Goal: Information Seeking & Learning: Learn about a topic

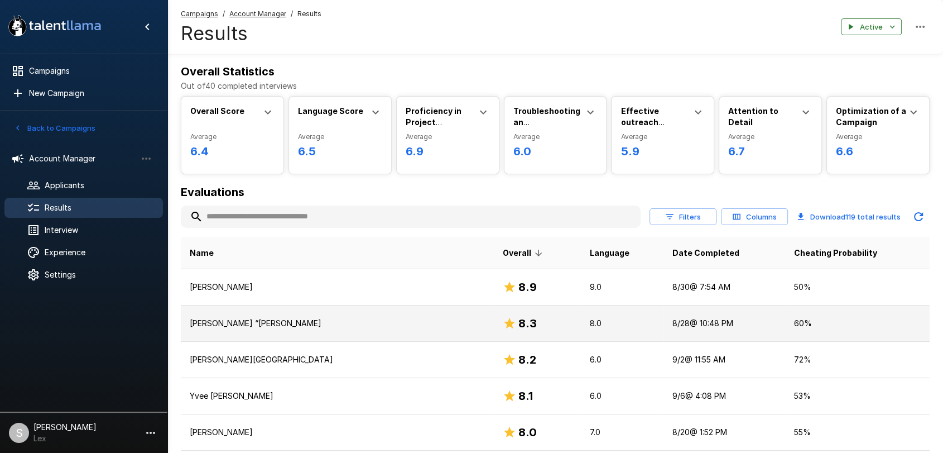
scroll to position [97, 0]
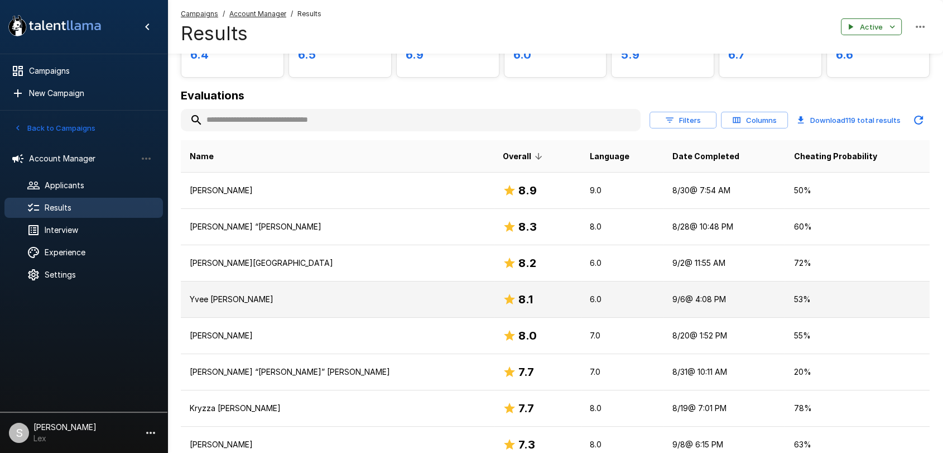
click at [247, 305] on td "Yvee [PERSON_NAME]" at bounding box center [337, 299] width 313 height 36
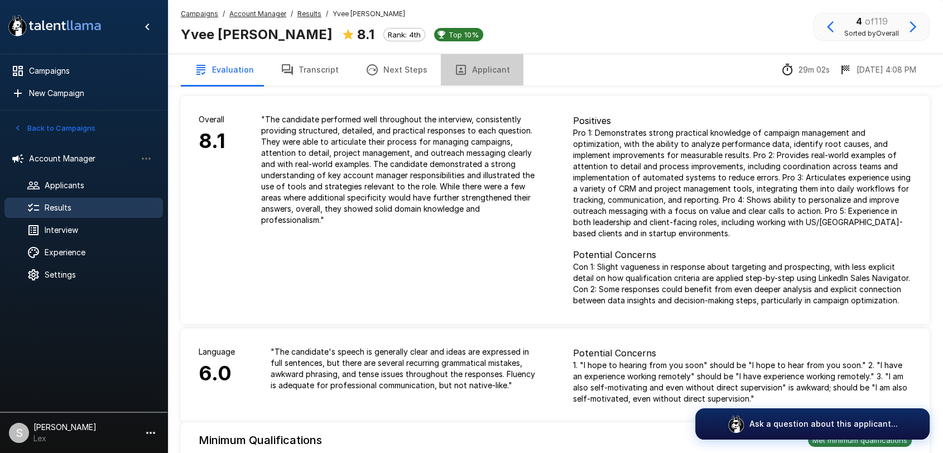
click at [479, 70] on button "Applicant" at bounding box center [482, 69] width 83 height 31
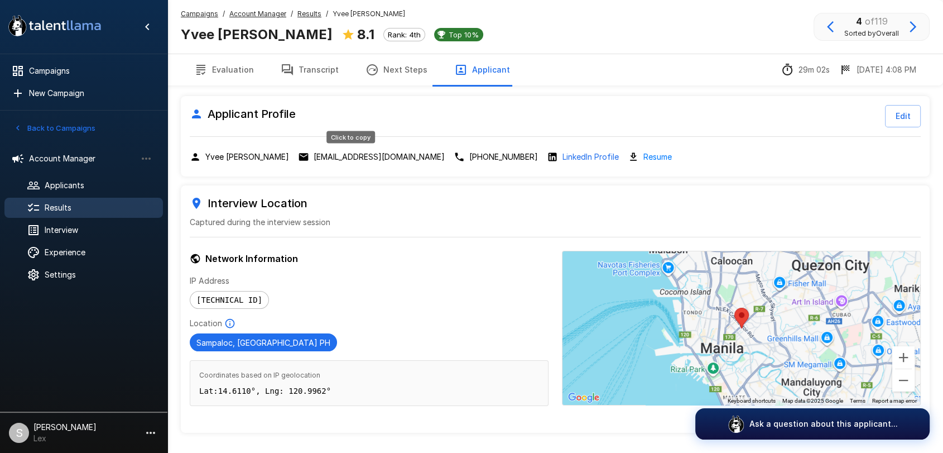
click at [347, 155] on p "[EMAIL_ADDRESS][DOMAIN_NAME]" at bounding box center [379, 156] width 131 height 11
drag, startPoint x: 181, startPoint y: 30, endPoint x: 269, endPoint y: 33, distance: 87.7
click at [269, 33] on b "Yvee [PERSON_NAME]" at bounding box center [257, 34] width 152 height 16
click at [38, 205] on icon at bounding box center [33, 207] width 11 height 8
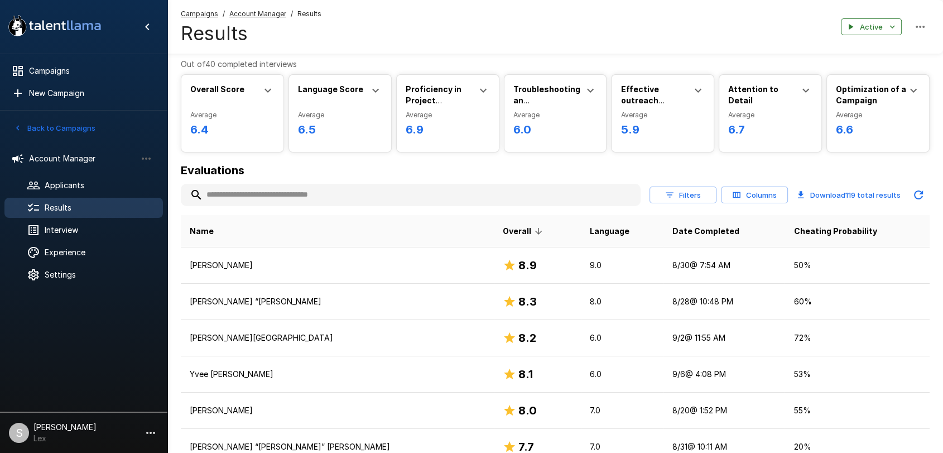
scroll to position [19, 0]
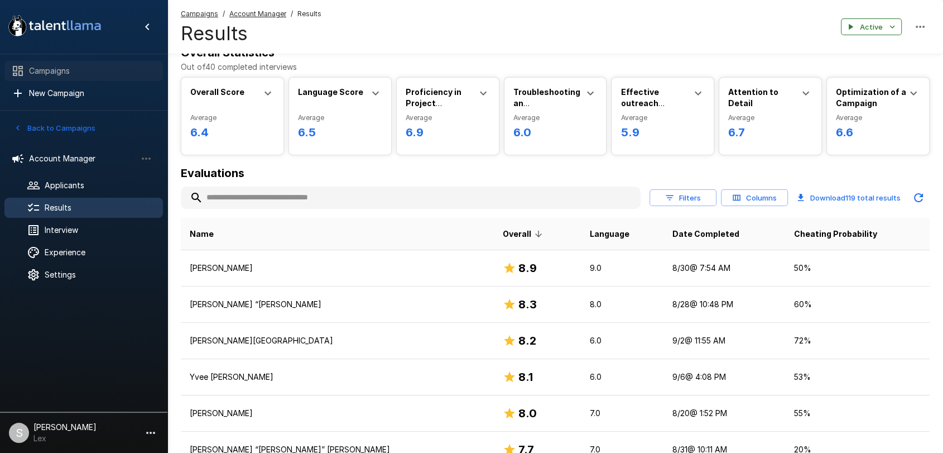
click at [23, 71] on icon at bounding box center [17, 70] width 13 height 13
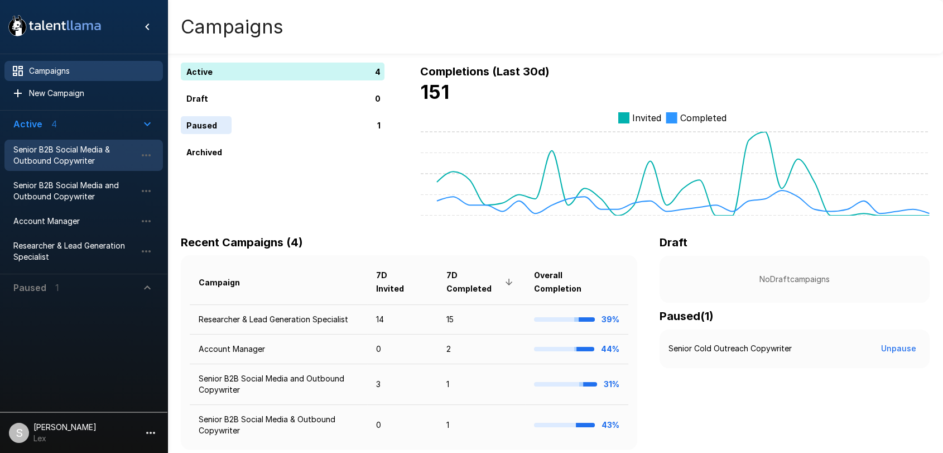
click at [33, 155] on span "Senior B2B Social Media & Outbound Copywriter" at bounding box center [74, 155] width 123 height 22
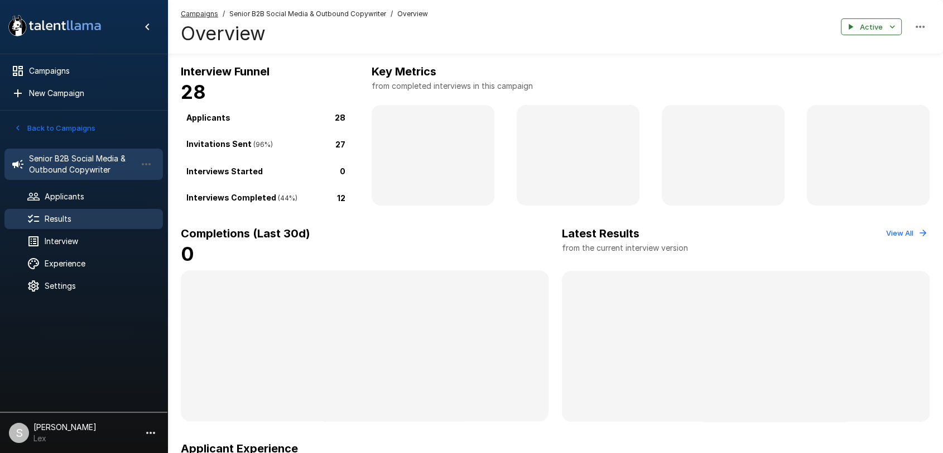
click at [75, 219] on span "Results" at bounding box center [99, 218] width 109 height 11
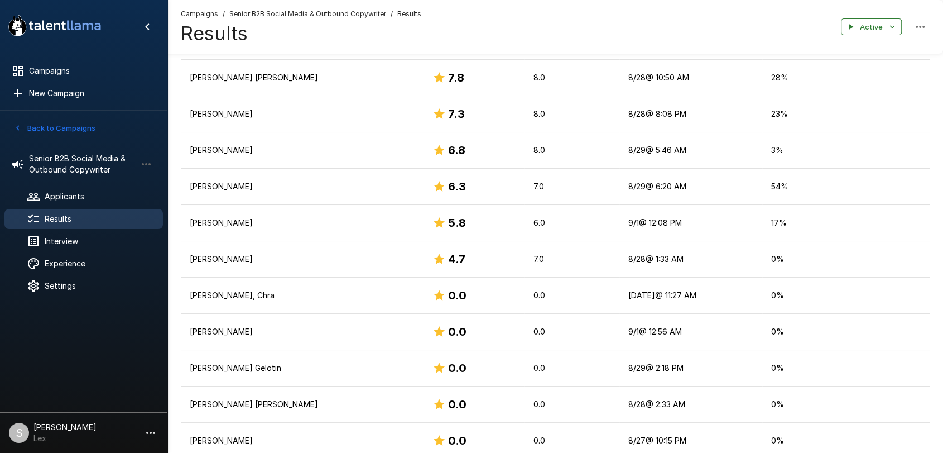
scroll to position [253, 0]
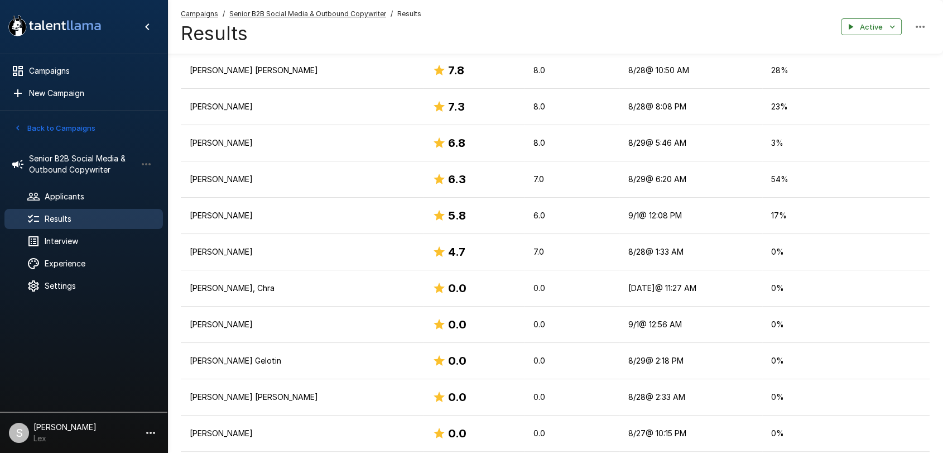
click at [59, 126] on button "Back to Campaigns" at bounding box center [54, 127] width 87 height 17
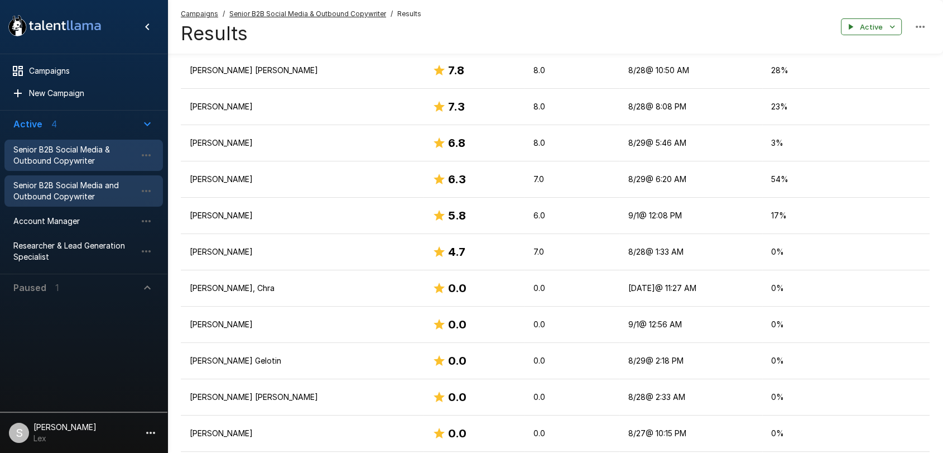
click at [52, 184] on span "Senior B2B Social Media and Outbound Copywriter" at bounding box center [74, 191] width 123 height 22
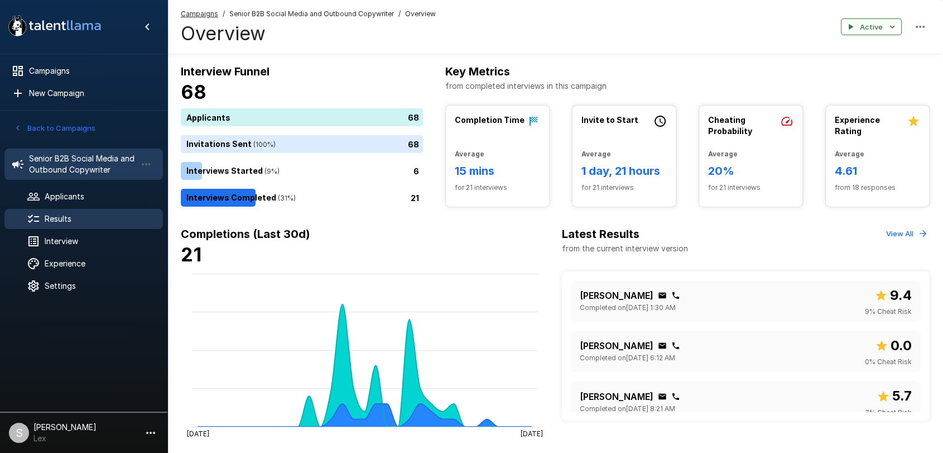
click at [71, 215] on span "Results" at bounding box center [99, 218] width 109 height 11
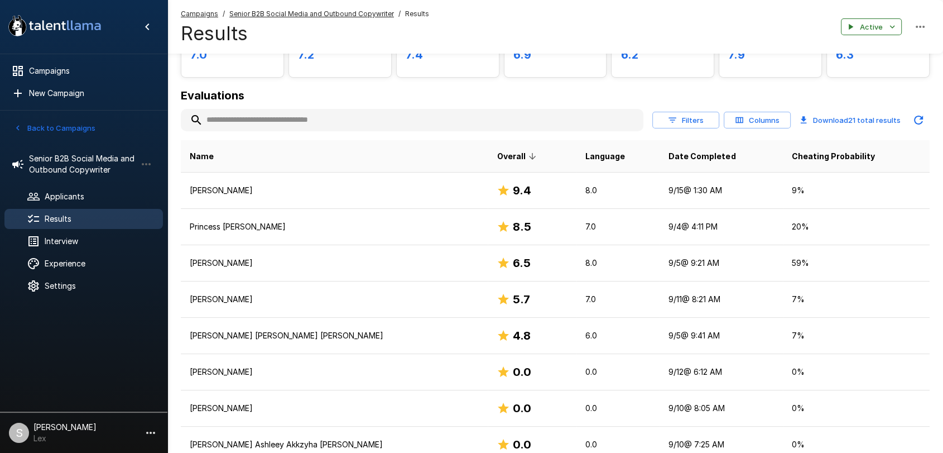
scroll to position [99, 0]
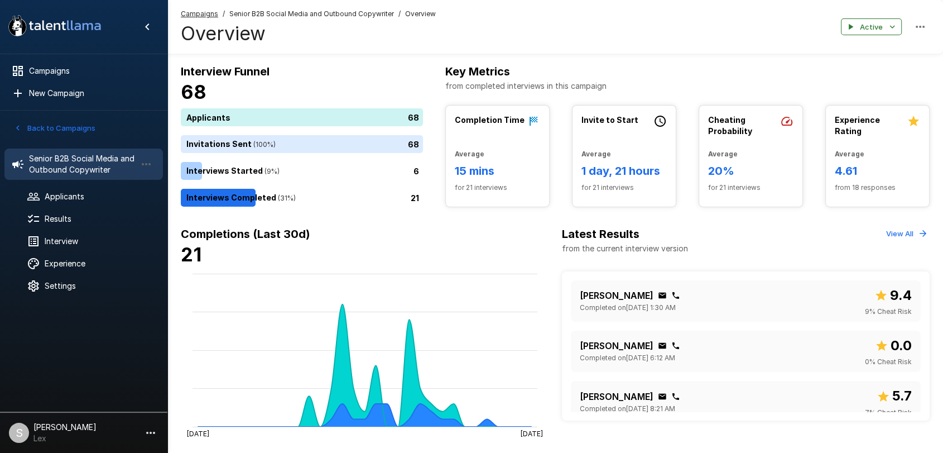
click at [29, 126] on button "Back to Campaigns" at bounding box center [54, 127] width 87 height 17
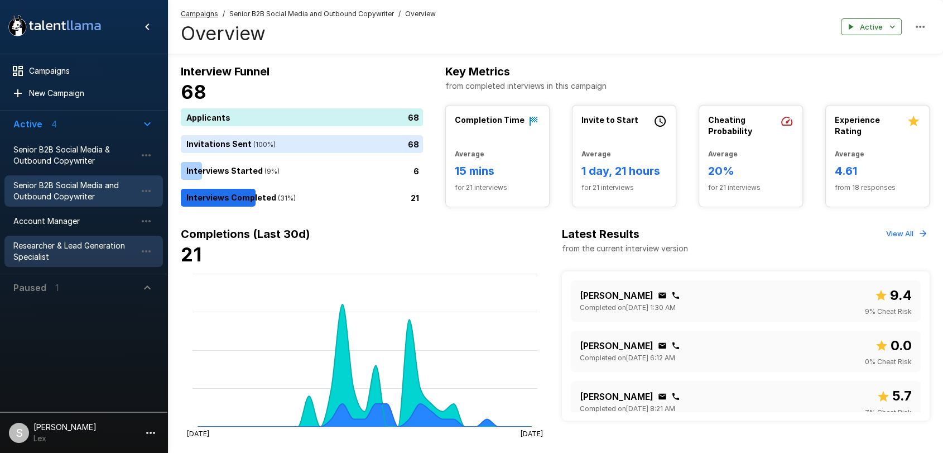
click at [27, 240] on span "Researcher & Lead Generation Specialist" at bounding box center [74, 251] width 123 height 22
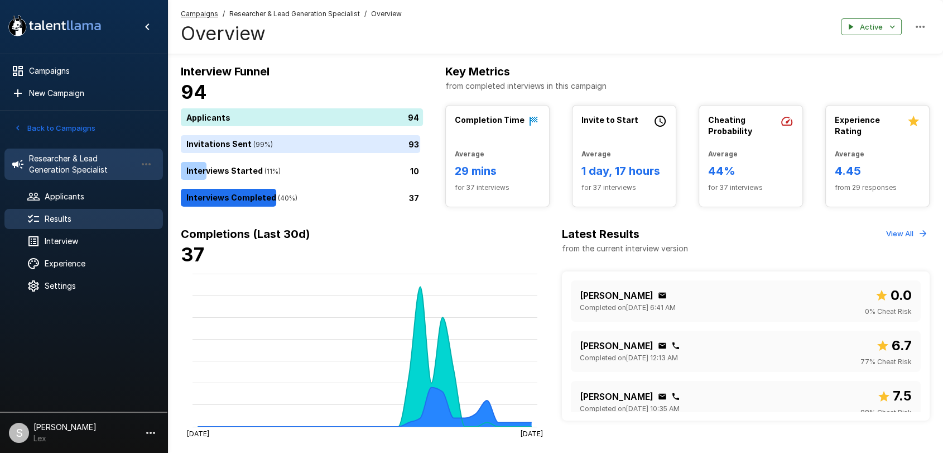
click at [68, 213] on span "Results" at bounding box center [99, 218] width 109 height 11
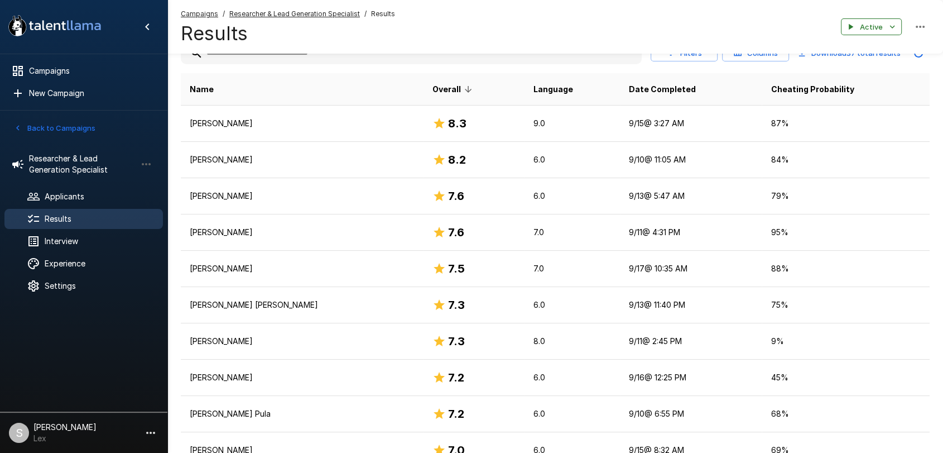
scroll to position [165, 0]
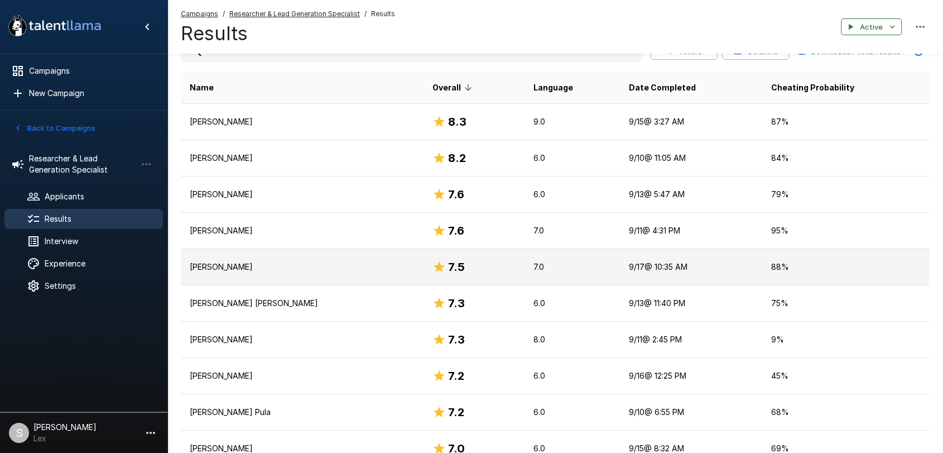
click at [242, 262] on p "[PERSON_NAME]" at bounding box center [302, 266] width 225 height 11
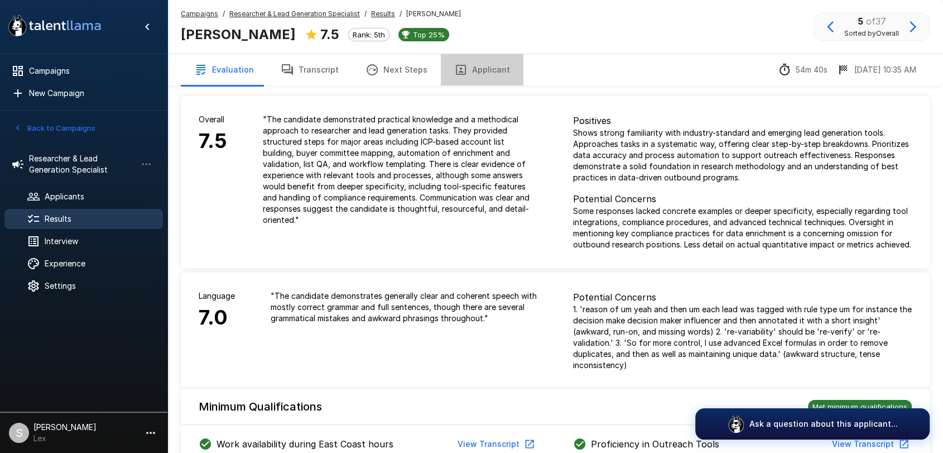
click at [478, 69] on button "Applicant" at bounding box center [482, 69] width 83 height 31
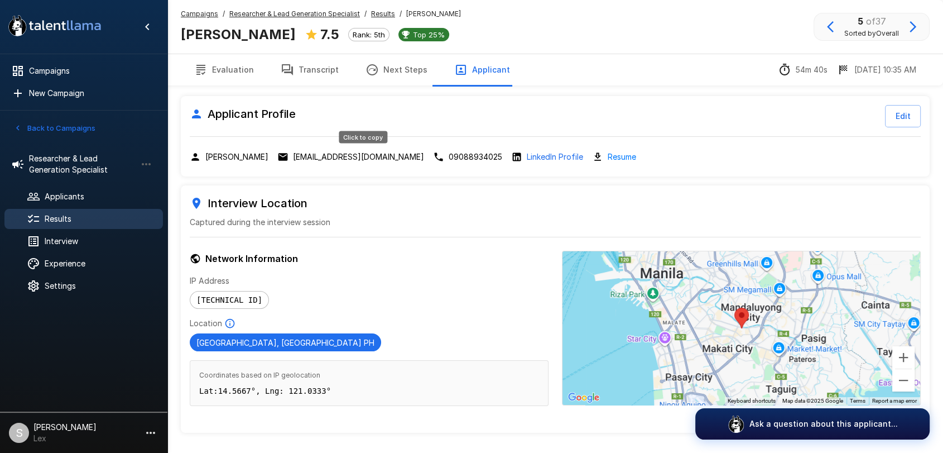
click at [330, 155] on p "[EMAIL_ADDRESS][DOMAIN_NAME]" at bounding box center [358, 156] width 131 height 11
